Goal: Navigation & Orientation: Find specific page/section

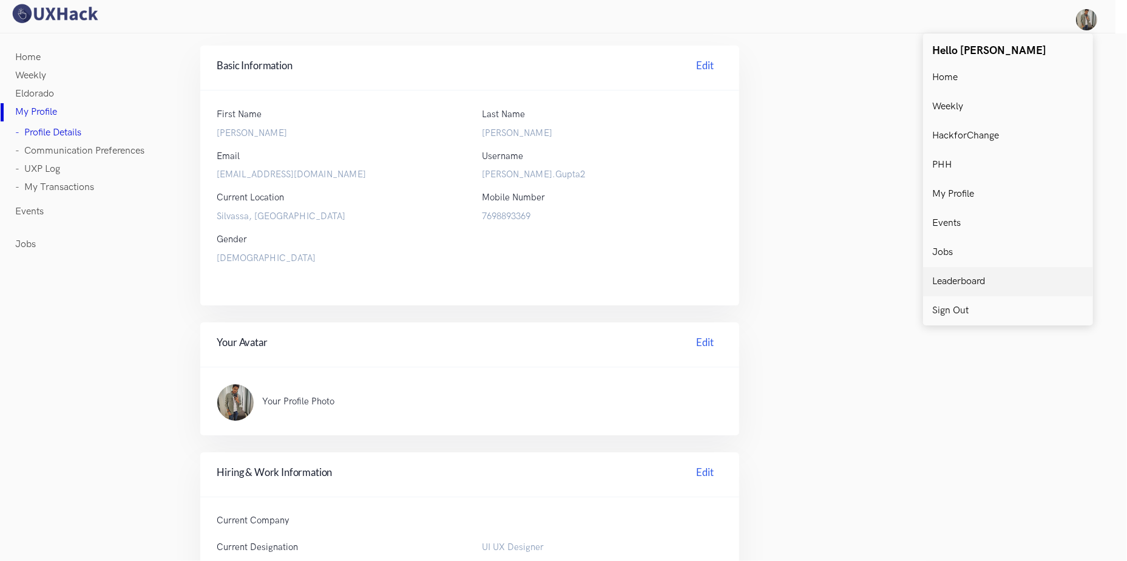
click at [945, 284] on p "Leaderboard" at bounding box center [958, 281] width 53 height 11
